Goal: Task Accomplishment & Management: Manage account settings

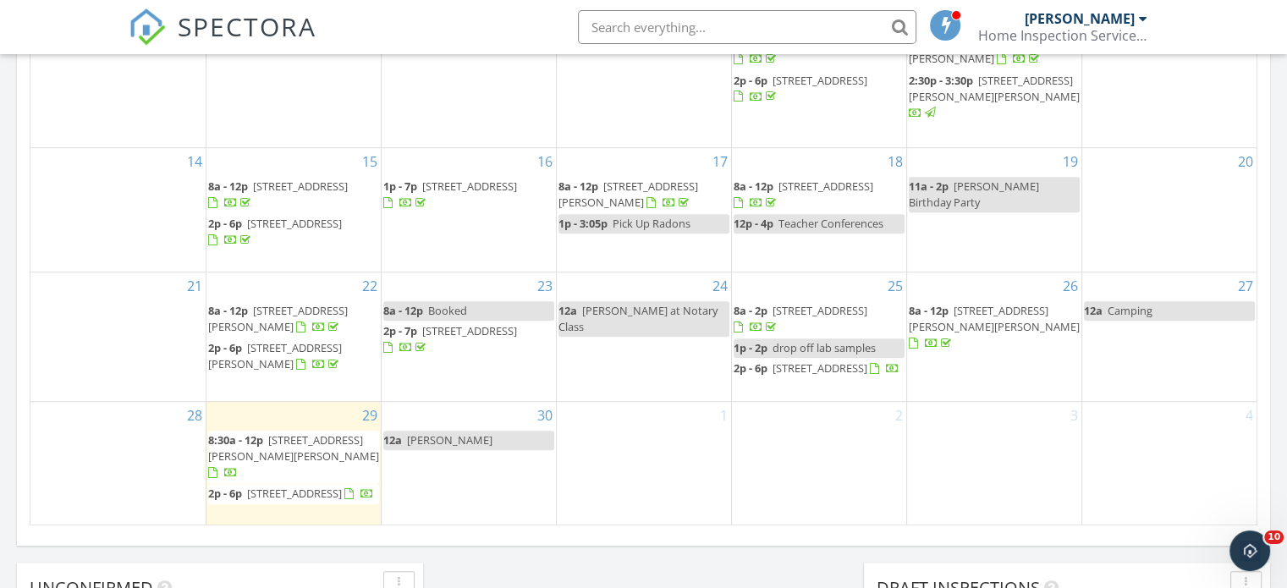
scroll to position [1269, 0]
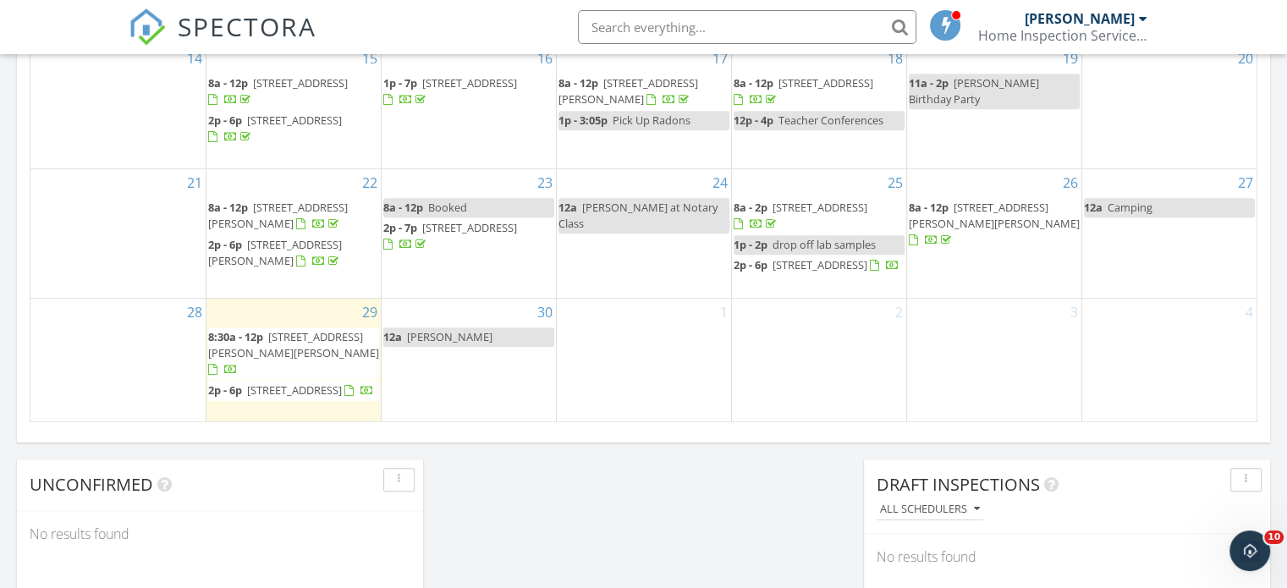
click at [299, 332] on span "1016 Bramble Pl, Charlotte 28208" at bounding box center [293, 344] width 171 height 31
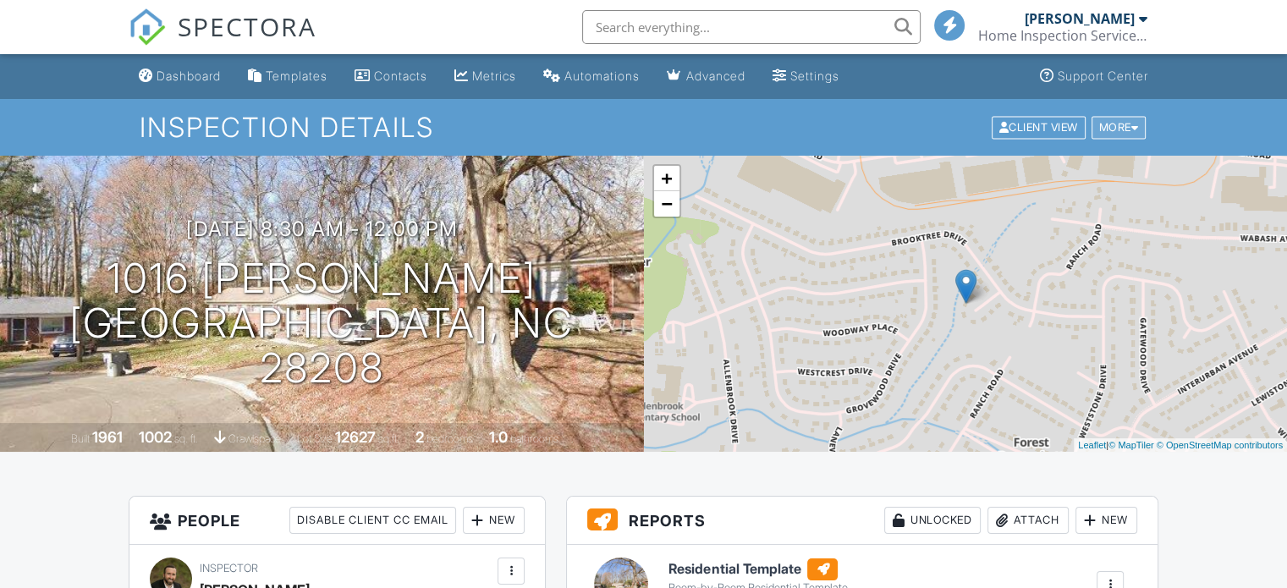
click at [1130, 135] on div "More" at bounding box center [1118, 127] width 55 height 23
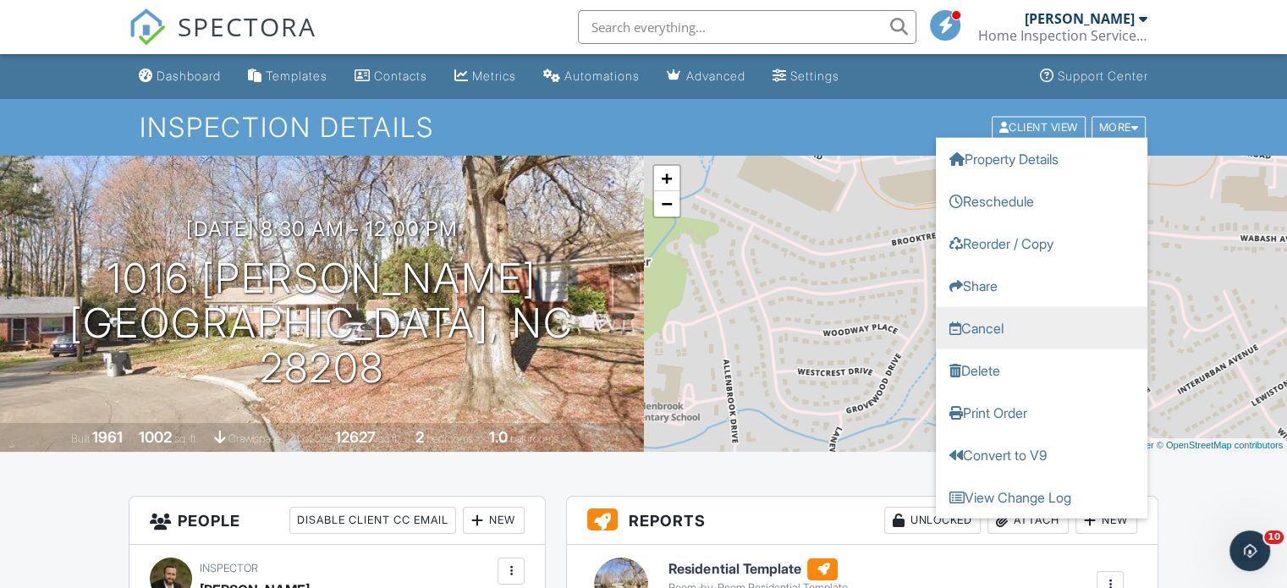
click at [1003, 325] on link "Cancel" at bounding box center [1041, 327] width 211 height 42
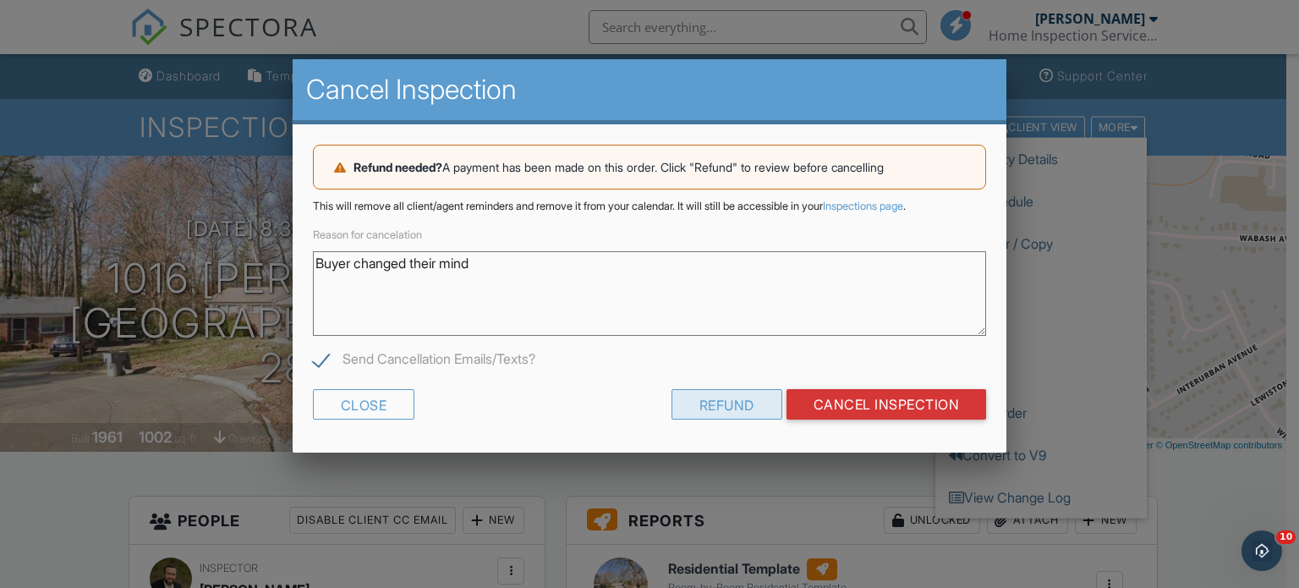
type textarea "Buyer changed their mind"
click at [738, 403] on div "Refund" at bounding box center [727, 404] width 111 height 30
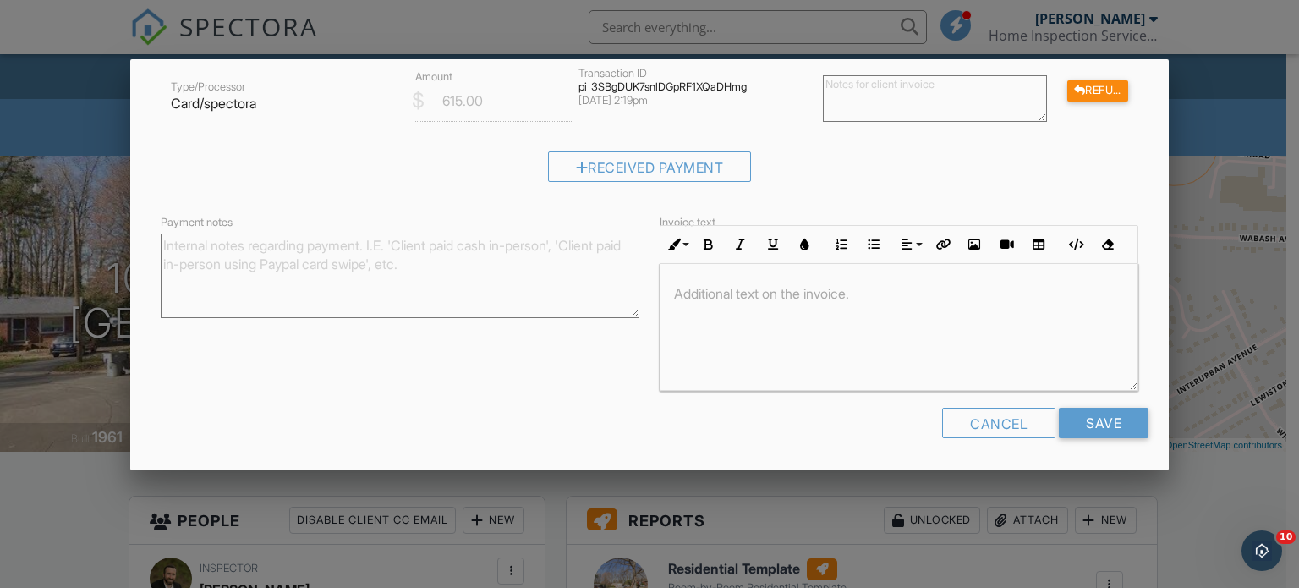
scroll to position [274, 0]
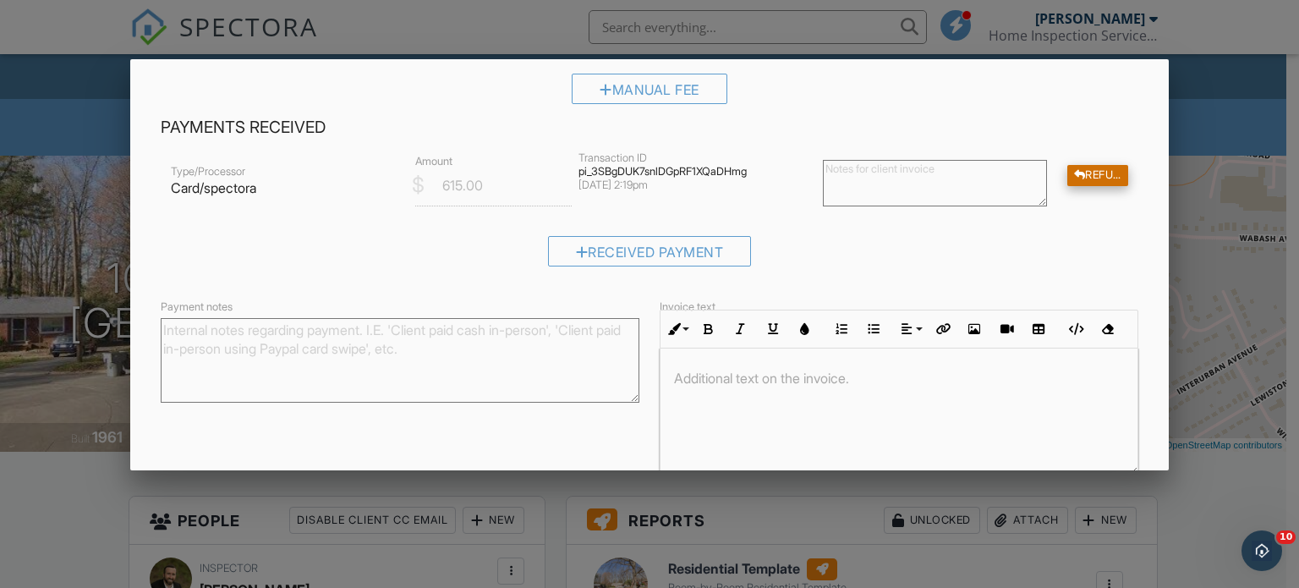
click at [1085, 175] on div "Refund" at bounding box center [1098, 175] width 61 height 21
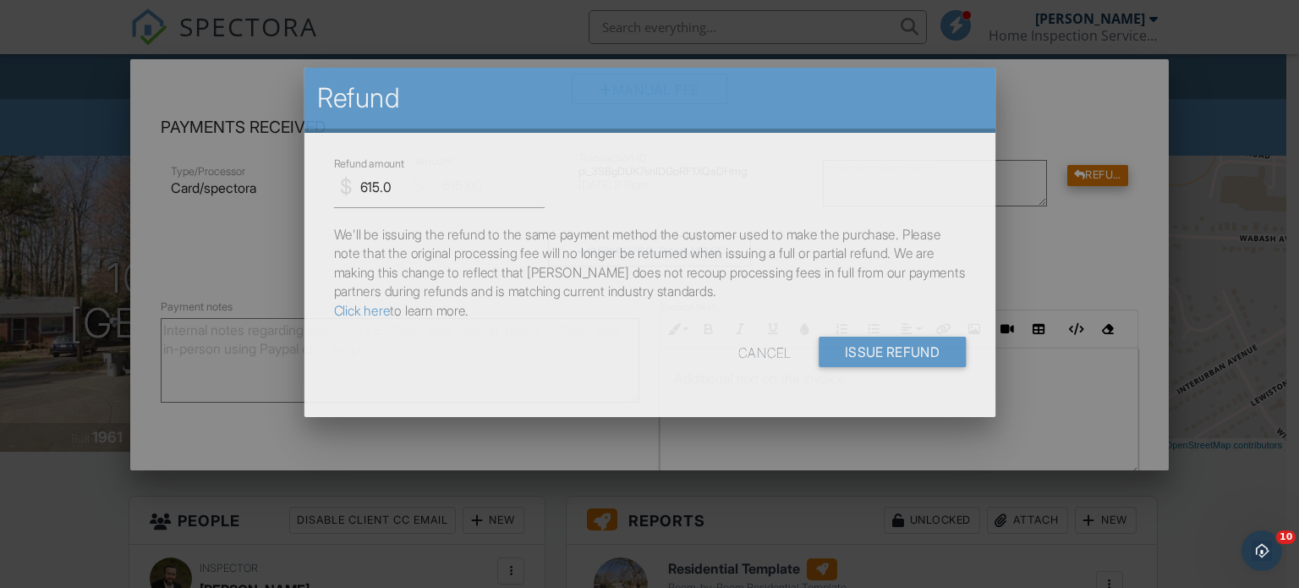
scroll to position [0, 0]
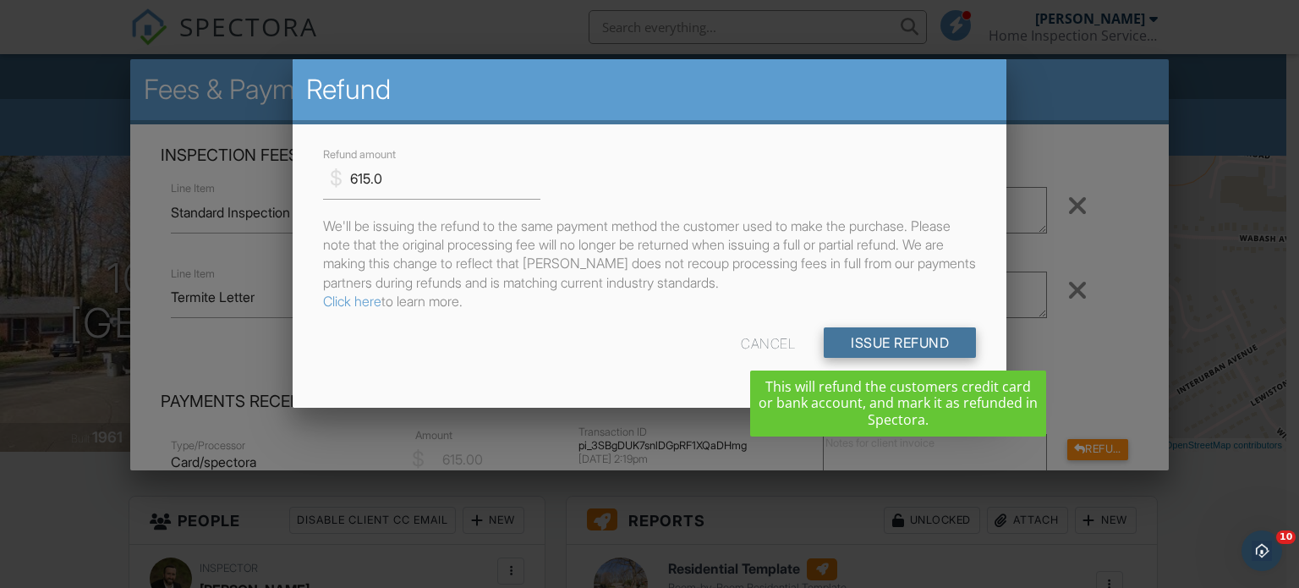
click at [928, 342] on input "Issue Refund" at bounding box center [900, 342] width 152 height 30
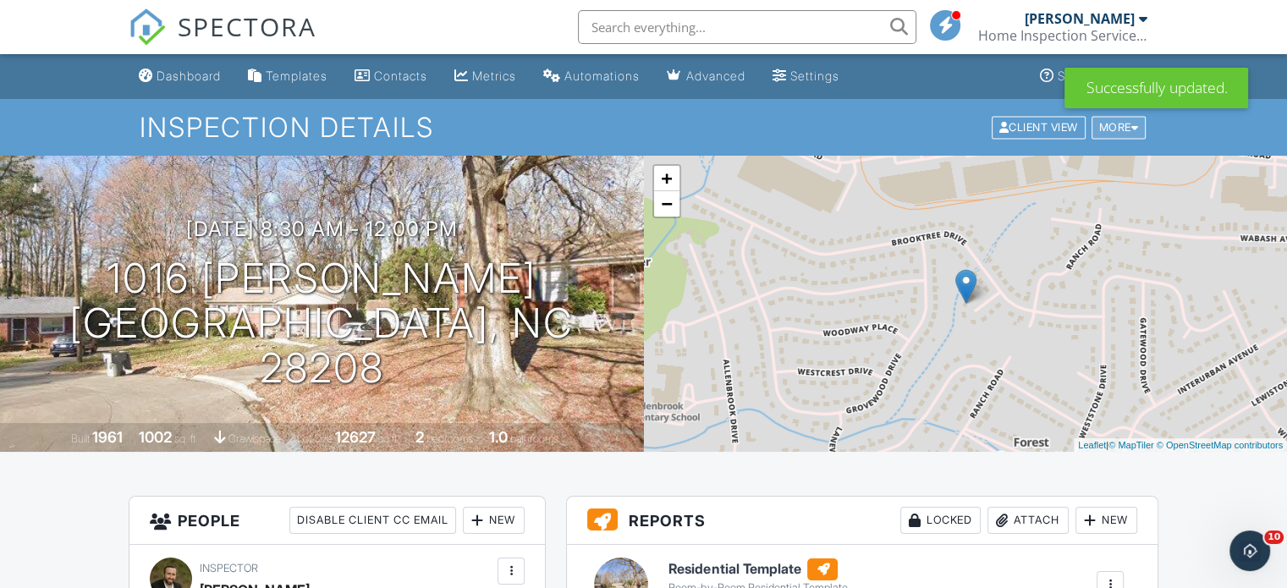
click at [1127, 129] on div "More" at bounding box center [1118, 127] width 55 height 23
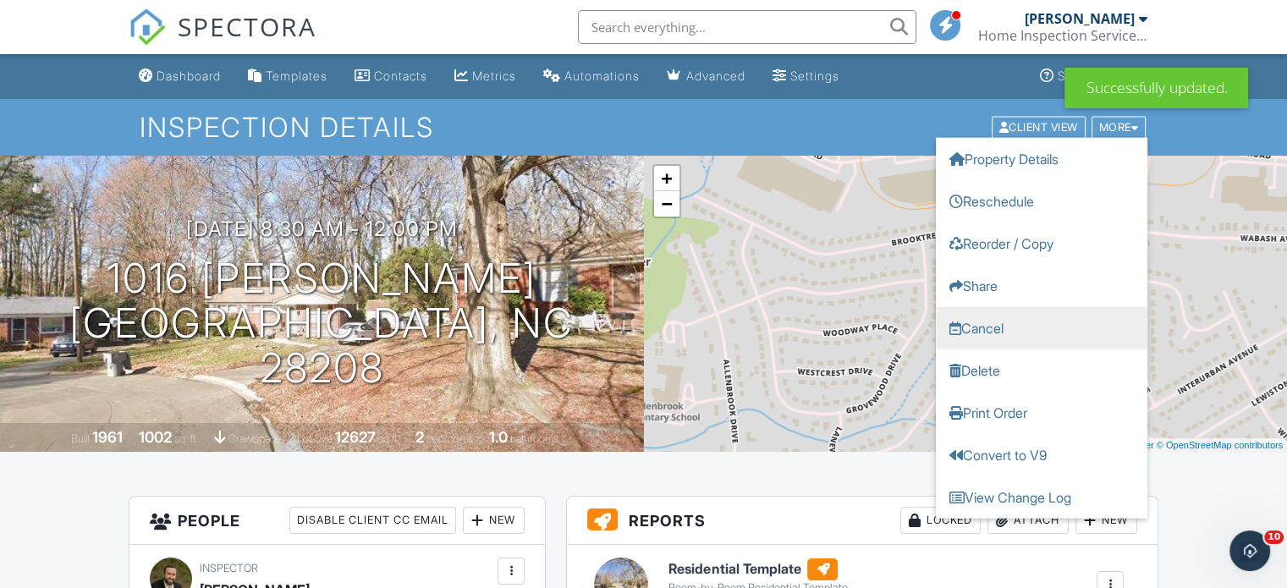
click at [1053, 327] on link "Cancel" at bounding box center [1041, 327] width 211 height 42
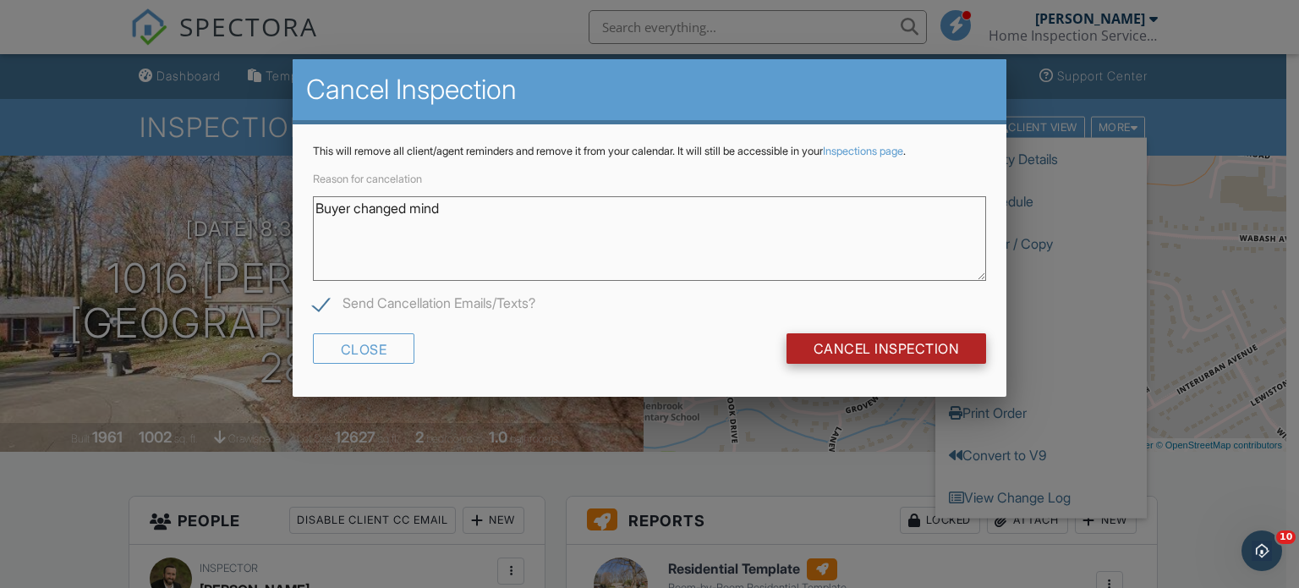
type textarea "Buyer changed mind"
click at [816, 346] on input "Cancel Inspection" at bounding box center [887, 348] width 200 height 30
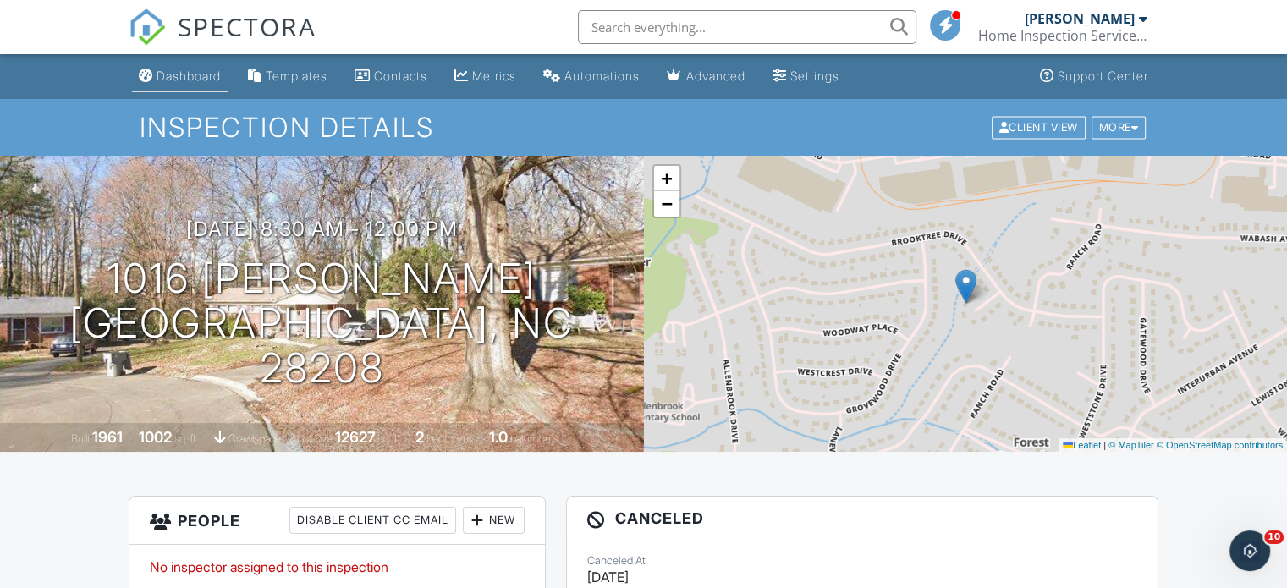
click at [204, 80] on div "Dashboard" at bounding box center [188, 76] width 64 height 14
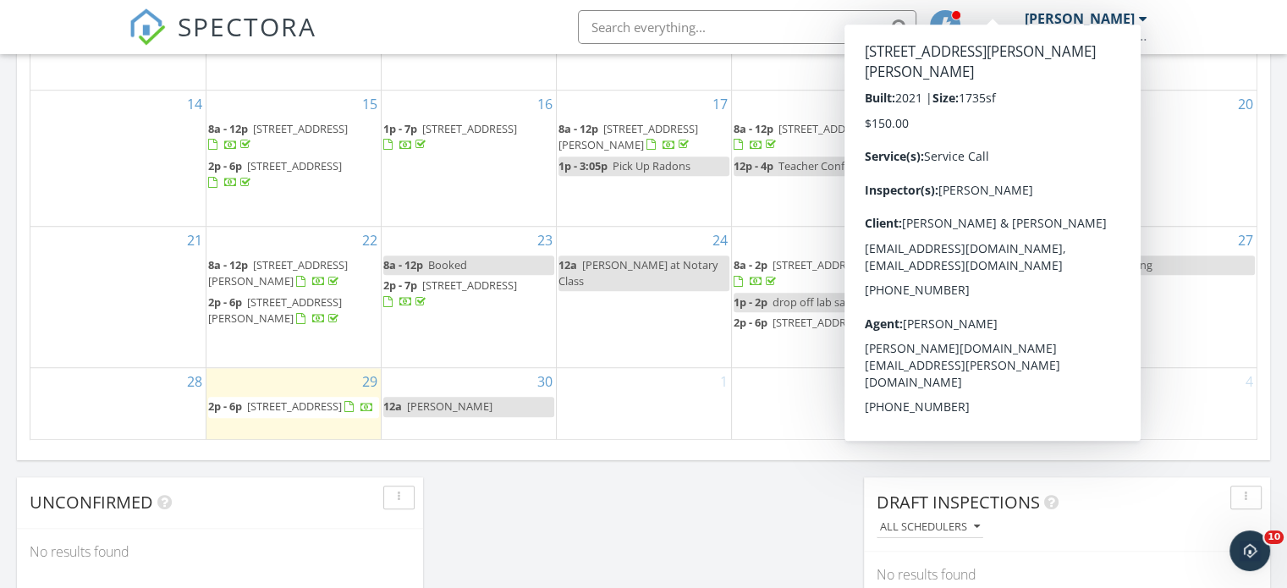
scroll to position [744, 0]
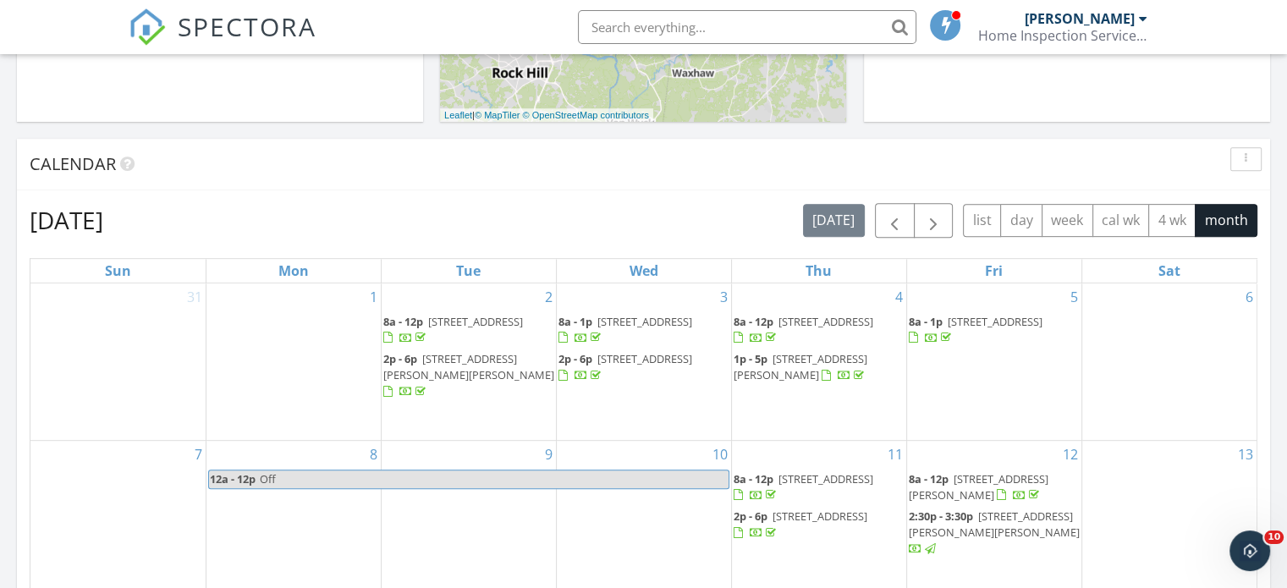
click at [736, 234] on div "[DATE] [DATE] list day week cal wk 4 wk month" at bounding box center [643, 220] width 1227 height 35
click at [935, 221] on span "button" at bounding box center [933, 221] width 20 height 20
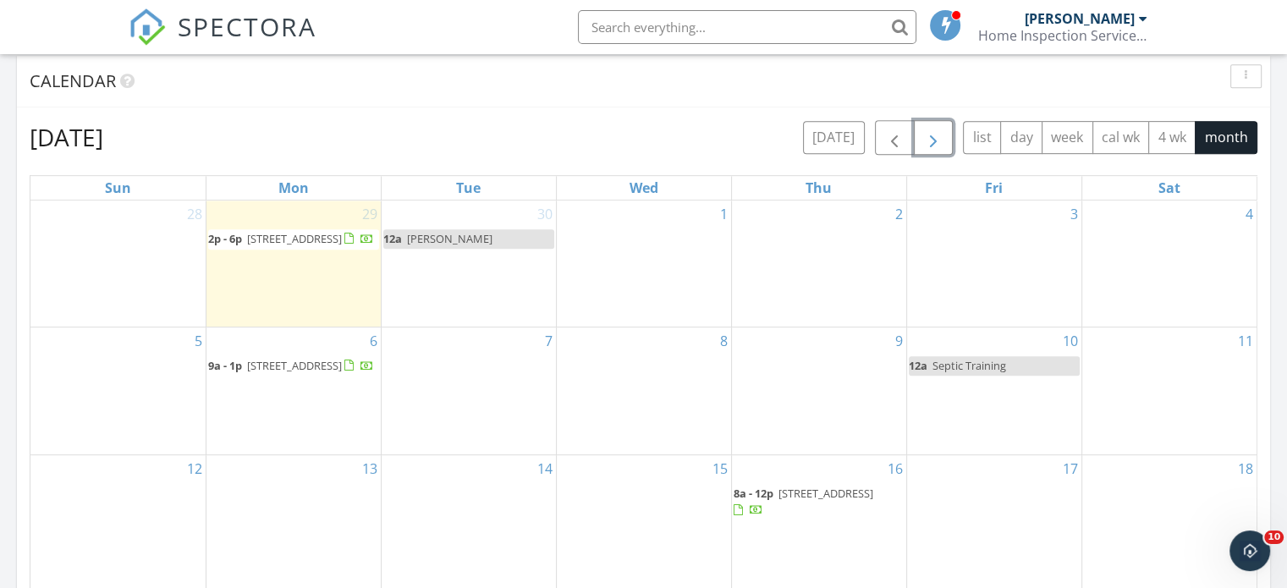
scroll to position [930, 0]
